Goal: Transaction & Acquisition: Purchase product/service

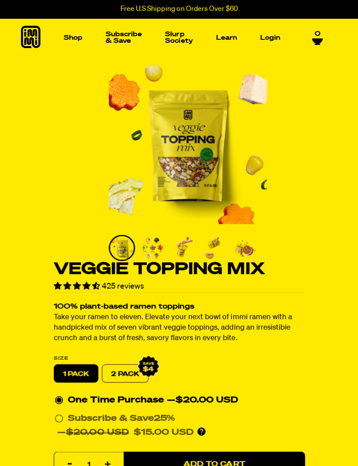
click at [60, 32] on link "Shop" at bounding box center [73, 38] width 26 height 14
click at [81, 36] on link "Shop" at bounding box center [73, 38] width 26 height 14
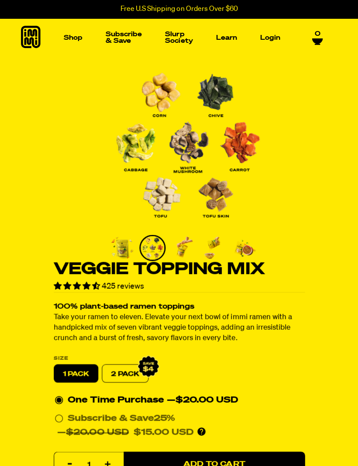
click at [45, 108] on img "Main navigation" at bounding box center [47, 103] width 60 height 60
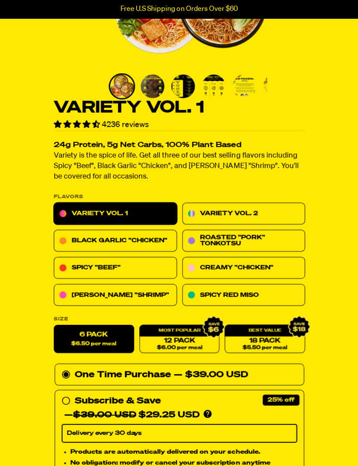
scroll to position [162, 0]
click at [247, 209] on link "Variety Vol. 2" at bounding box center [243, 214] width 123 height 22
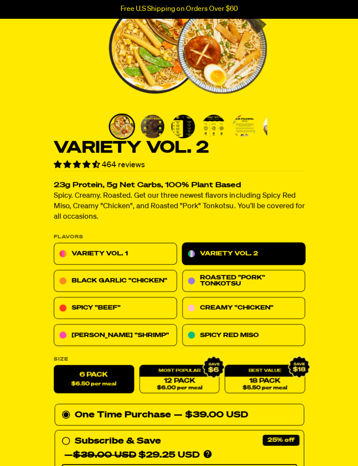
scroll to position [121, 0]
click at [176, 370] on div "12 Pack $6.00 per meal" at bounding box center [179, 379] width 80 height 28
click at [179, 370] on div "12 Pack $6.00 per meal" at bounding box center [179, 379] width 80 height 28
click at [180, 367] on div "12 Pack $6.00 per meal" at bounding box center [179, 379] width 80 height 28
click at [100, 367] on label "6 Pack $6.50 per meal" at bounding box center [94, 379] width 80 height 28
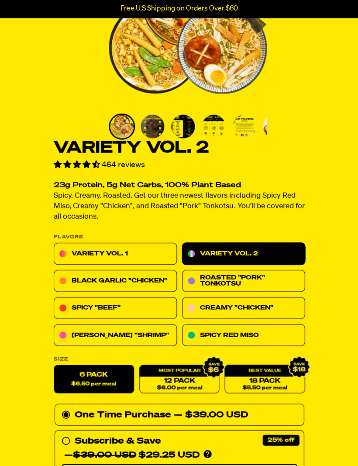
click at [54, 366] on input "6 Pack $6.50 per meal" at bounding box center [54, 365] width 0 height 0
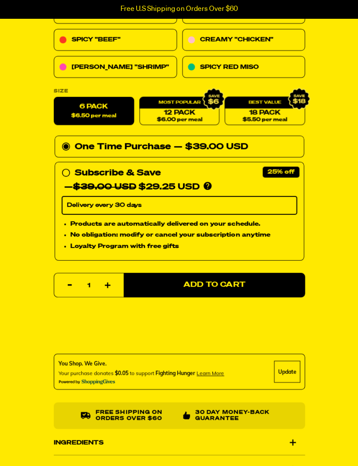
scroll to position [389, 0]
click at [206, 285] on span "Add to Cart" at bounding box center [214, 284] width 62 height 7
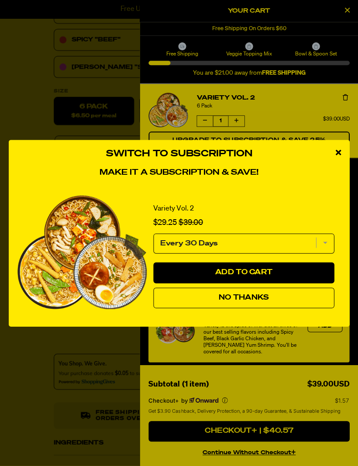
click at [243, 301] on span "No Thanks" at bounding box center [243, 297] width 50 height 7
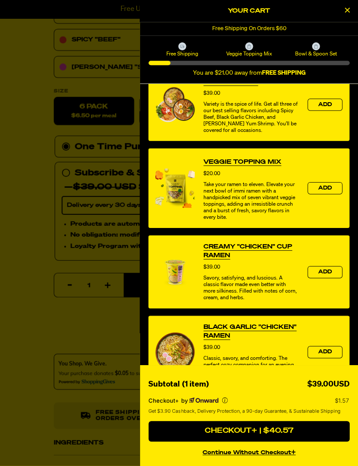
scroll to position [226, 0]
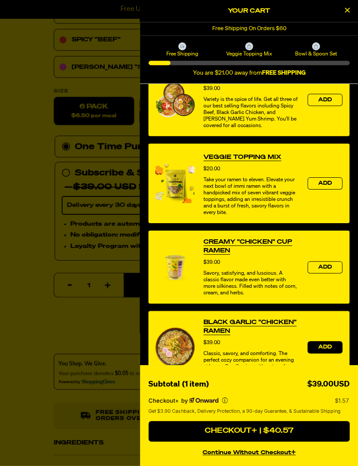
click at [316, 352] on button "Add" at bounding box center [325, 347] width 35 height 12
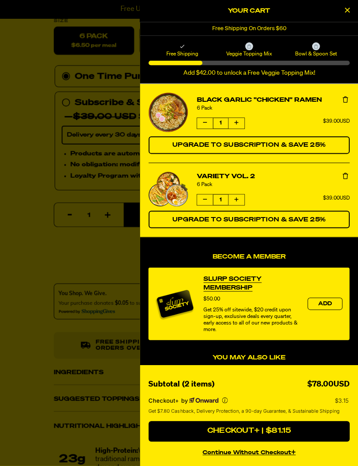
scroll to position [473, 0]
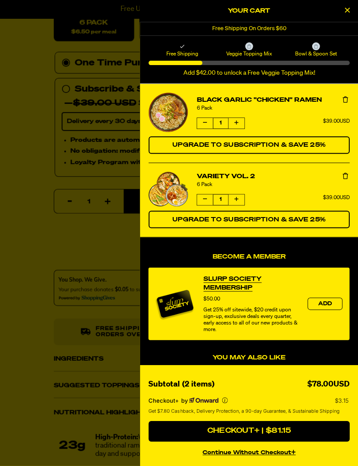
click at [296, 442] on button "Checkout+ | $81.15" at bounding box center [249, 431] width 201 height 21
